Goal: Task Accomplishment & Management: Use online tool/utility

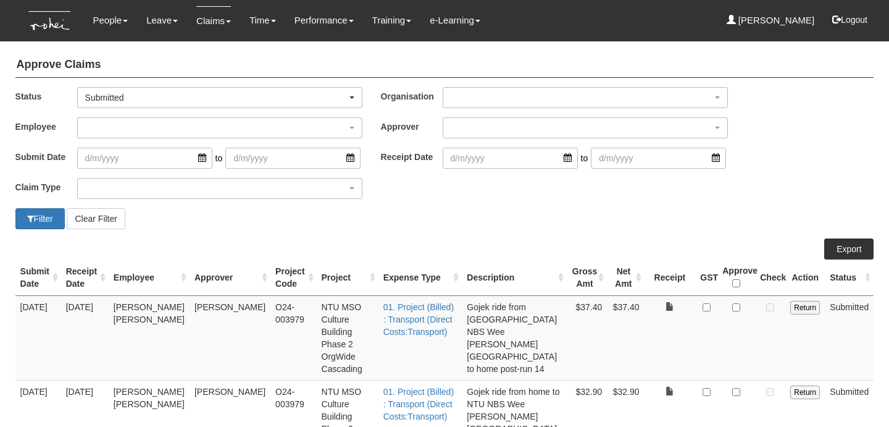
select select "50"
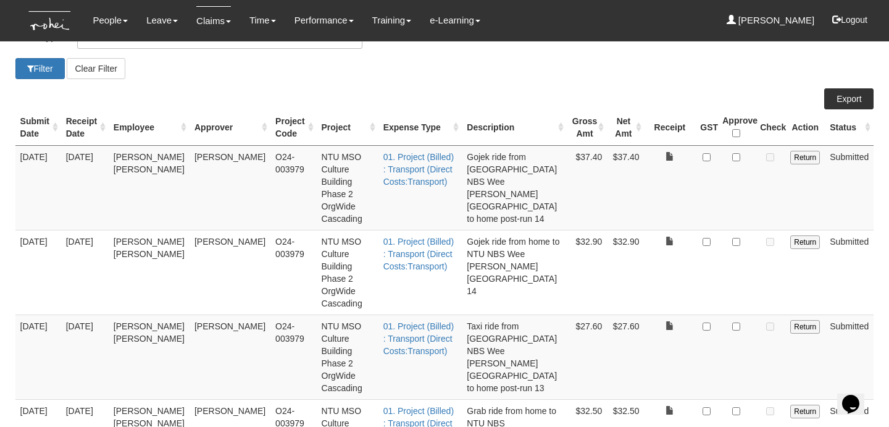
scroll to position [174, 0]
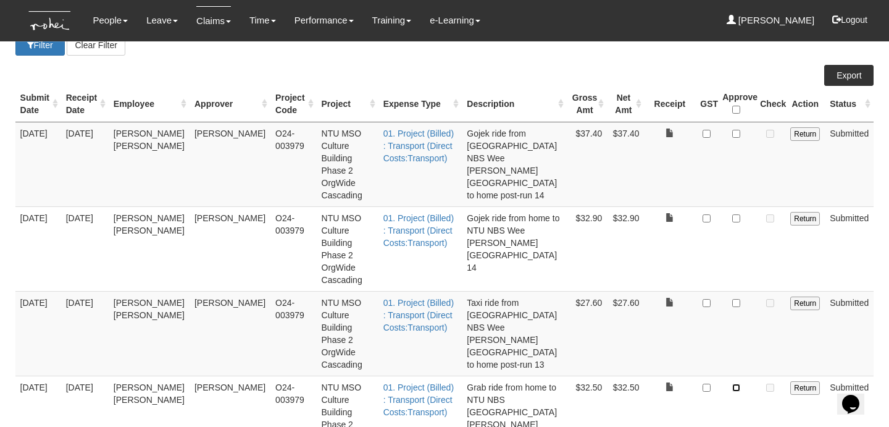
click at [737, 384] on input "checkbox" at bounding box center [737, 388] width 8 height 8
checkbox input "true"
click at [739, 299] on input "checkbox" at bounding box center [737, 303] width 8 height 8
checkbox input "true"
click at [738, 214] on input "checkbox" at bounding box center [737, 218] width 8 height 8
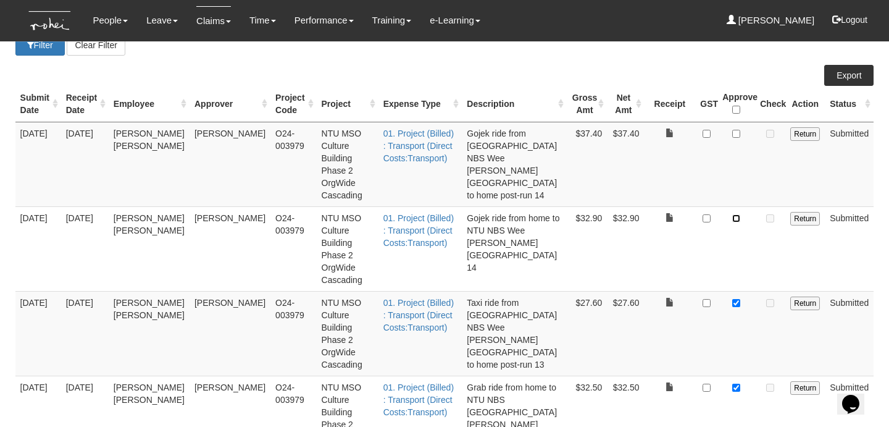
checkbox input "true"
click at [734, 128] on td at bounding box center [737, 164] width 38 height 85
click at [736, 132] on input "checkbox" at bounding box center [737, 134] width 8 height 8
checkbox input "true"
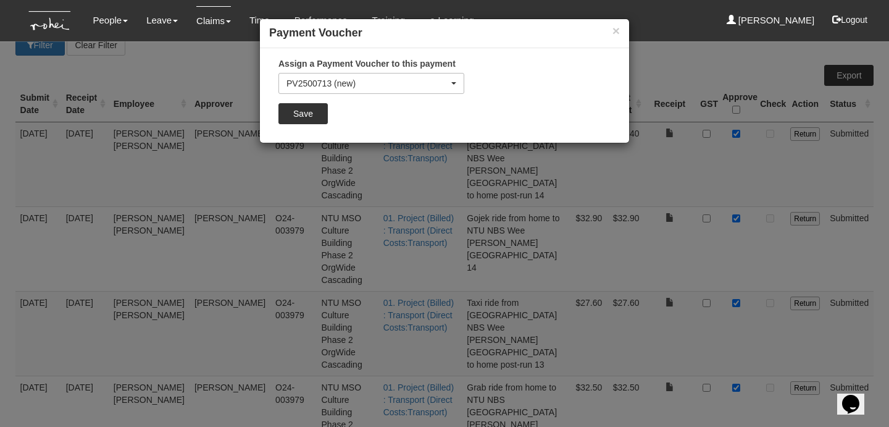
click at [306, 97] on div "Assign a Payment Voucher to this payment PV2500713 (new) PV2500618 PV2500619 PV…" at bounding box center [371, 95] width 204 height 76
click at [308, 107] on input "Save" at bounding box center [303, 113] width 49 height 21
